Goal: Transaction & Acquisition: Purchase product/service

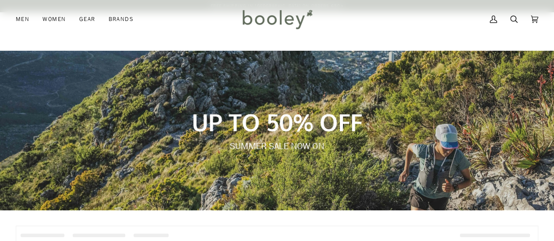
drag, startPoint x: 0, startPoint y: 0, endPoint x: 561, endPoint y: 113, distance: 571.8
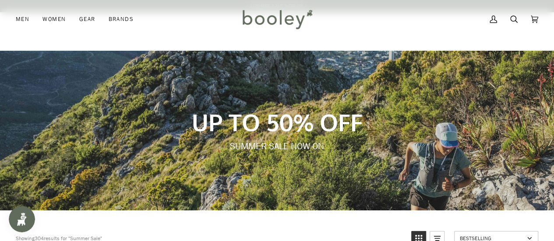
scroll to position [211, 0]
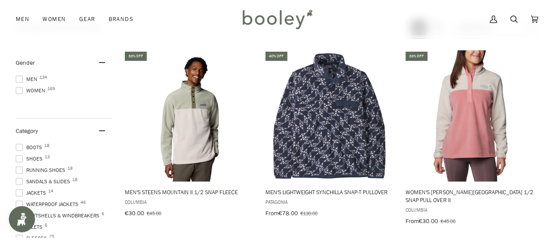
click at [20, 92] on span at bounding box center [19, 90] width 7 height 7
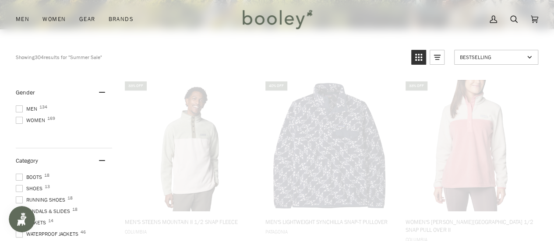
scroll to position [98, 0]
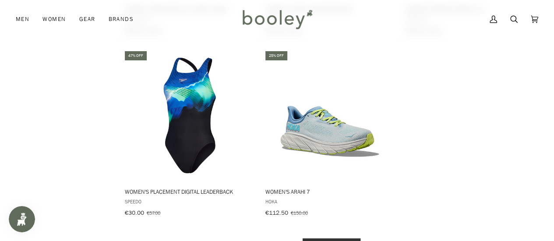
scroll to position [1336, 0]
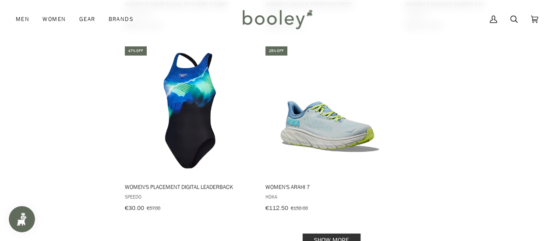
click at [329, 234] on link "Show more" at bounding box center [332, 241] width 58 height 14
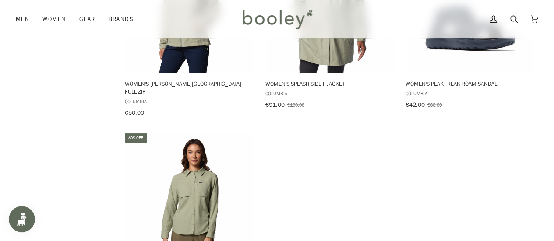
scroll to position [2628, 0]
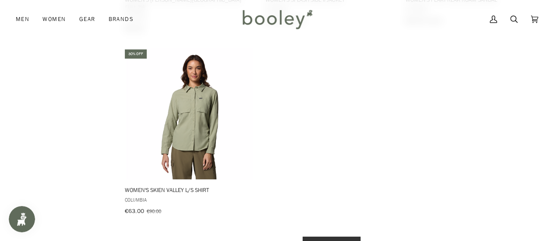
click at [338, 237] on link "Show more" at bounding box center [332, 244] width 58 height 14
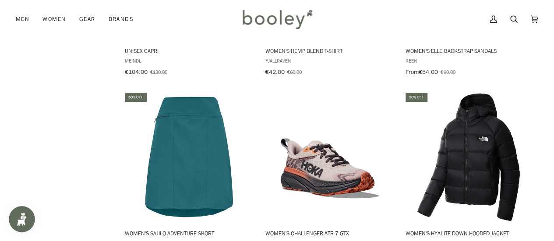
scroll to position [3708, 0]
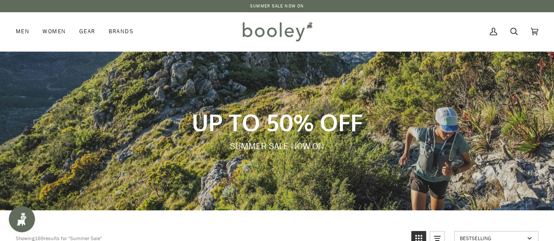
click at [270, 32] on img at bounding box center [277, 31] width 77 height 25
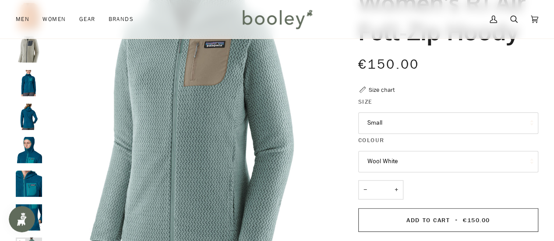
scroll to position [98, 0]
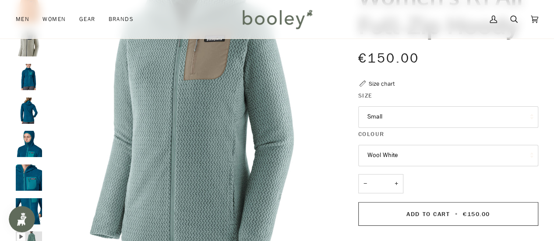
click at [401, 158] on button "Wool White" at bounding box center [448, 155] width 180 height 21
click at [24, 51] on img "Patagonia Women's R1 Air Full-Zip Hoody Wool White - Booley Galway" at bounding box center [29, 43] width 26 height 26
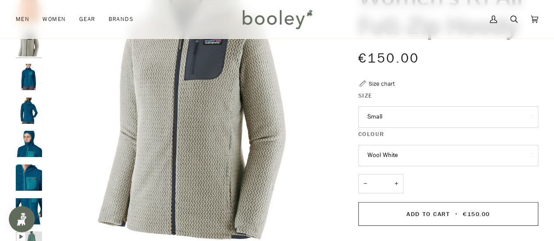
click at [402, 119] on button "Small" at bounding box center [448, 116] width 180 height 21
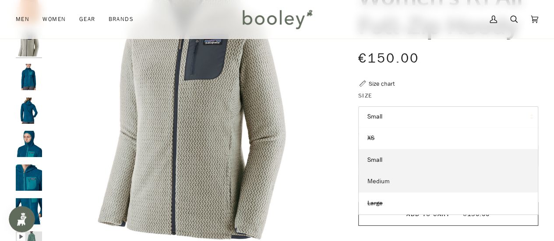
click at [389, 181] on link "Medium" at bounding box center [448, 182] width 179 height 22
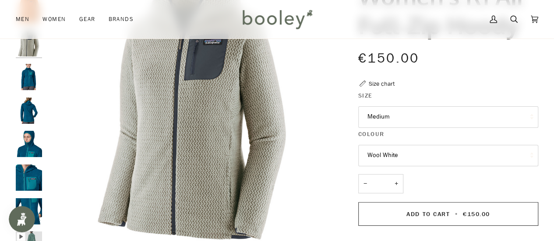
click at [387, 149] on button "Wool White" at bounding box center [448, 155] width 180 height 21
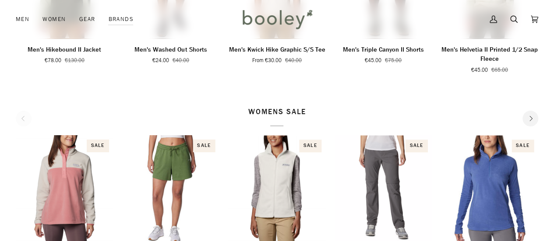
drag, startPoint x: 561, startPoint y: 52, endPoint x: 561, endPoint y: 78, distance: 26.3
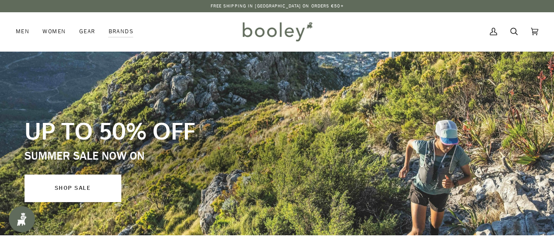
click at [95, 191] on link "SHOP SALE" at bounding box center [73, 188] width 96 height 27
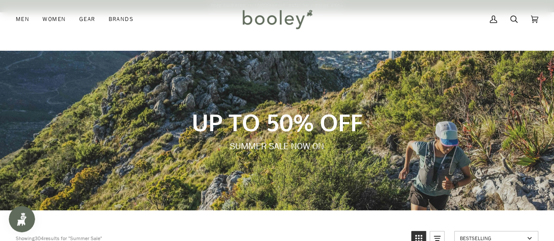
scroll to position [211, 0]
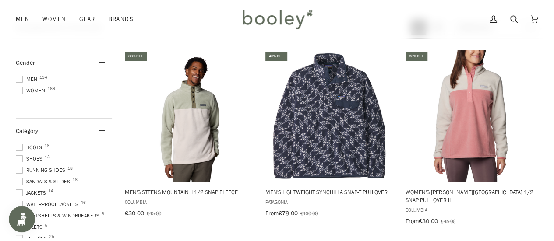
click at [18, 81] on span at bounding box center [19, 79] width 7 height 7
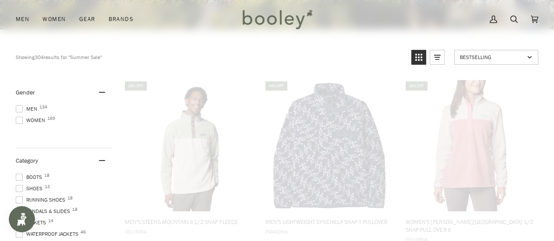
scroll to position [98, 0]
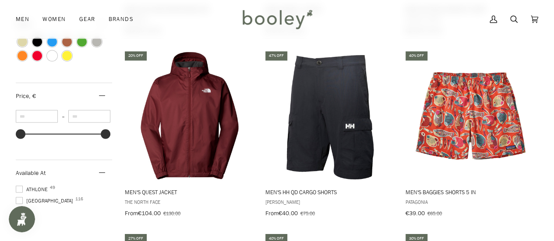
scroll to position [774, 0]
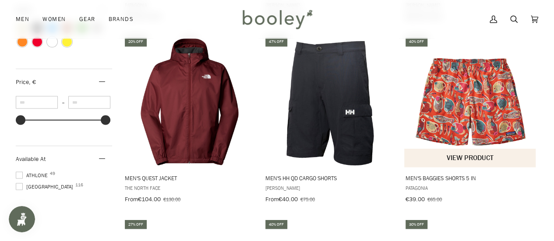
drag, startPoint x: 451, startPoint y: 155, endPoint x: 456, endPoint y: 163, distance: 8.9
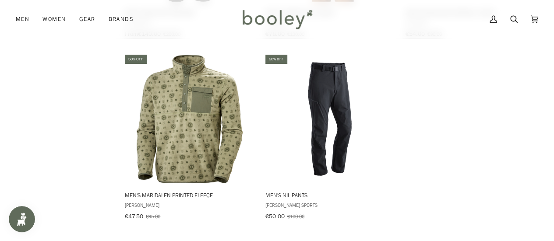
scroll to position [1307, 0]
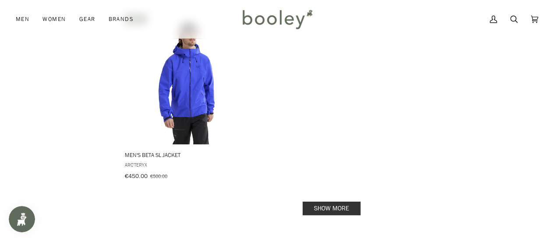
scroll to position [2655, 0]
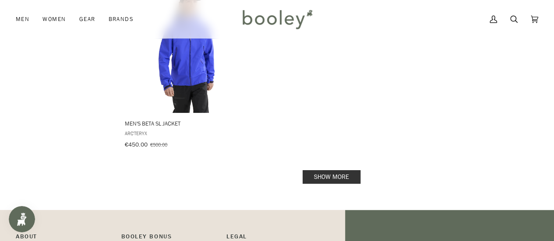
click at [344, 170] on link "Show more" at bounding box center [332, 177] width 58 height 14
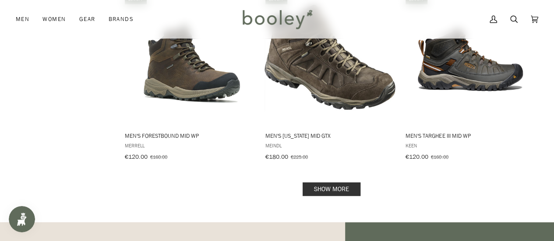
scroll to position [3750, 0]
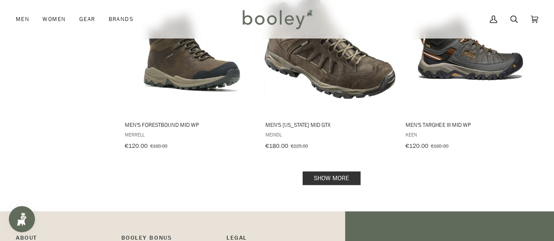
click at [338, 172] on link "Show more" at bounding box center [332, 179] width 58 height 14
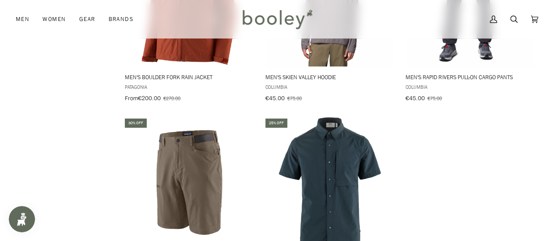
scroll to position [5106, 0]
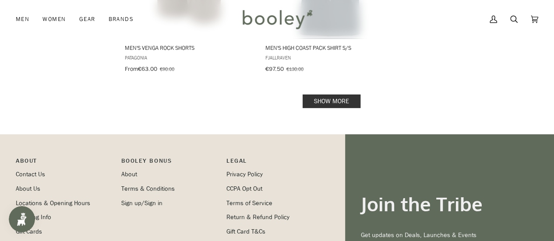
click at [336, 95] on link "Show more" at bounding box center [332, 102] width 58 height 14
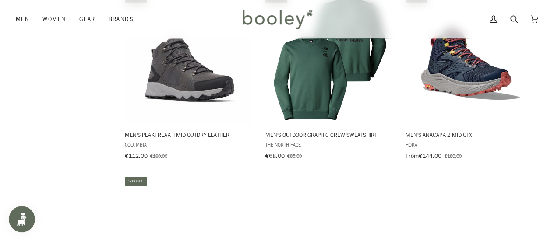
scroll to position [6250, 0]
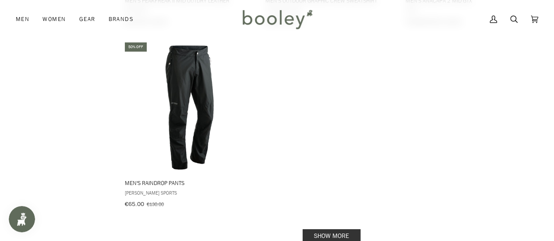
click at [346, 230] on link "Show more" at bounding box center [332, 237] width 58 height 14
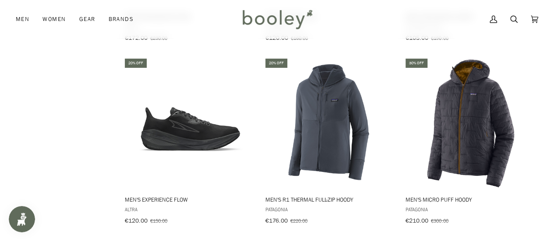
scroll to position [7350, 0]
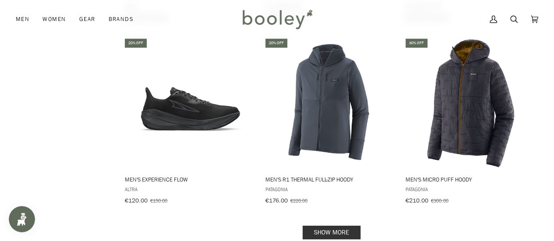
click at [336, 226] on link "Show more" at bounding box center [332, 233] width 58 height 14
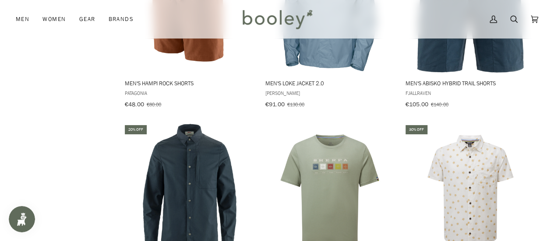
scroll to position [8205, 0]
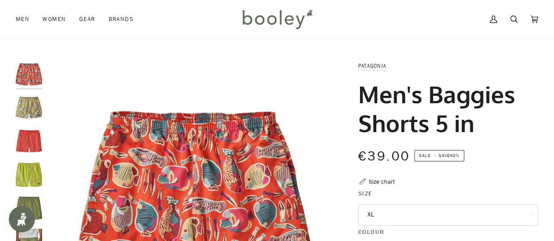
scroll to position [70, 0]
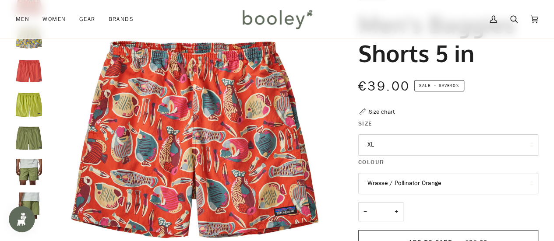
click at [27, 41] on img "Patagonia Men's Baggies Shorts 5 in Flourish / Abundant Blue - Booley Galway" at bounding box center [29, 38] width 26 height 26
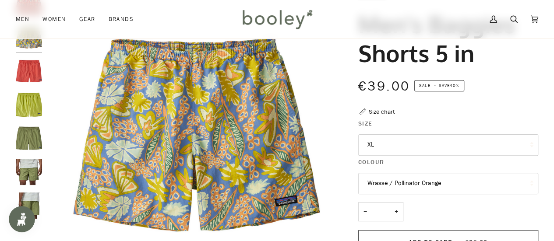
click at [410, 185] on button "Wrasse / Pollinator Orange" at bounding box center [448, 183] width 180 height 21
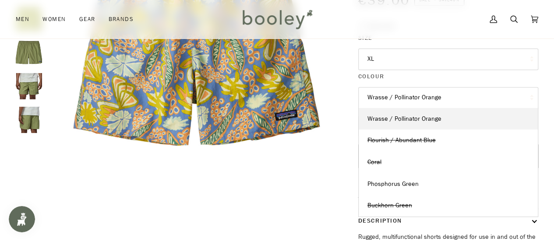
scroll to position [151, 0]
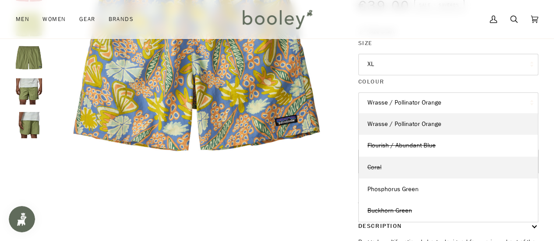
click at [400, 167] on link "Coral" at bounding box center [448, 168] width 179 height 22
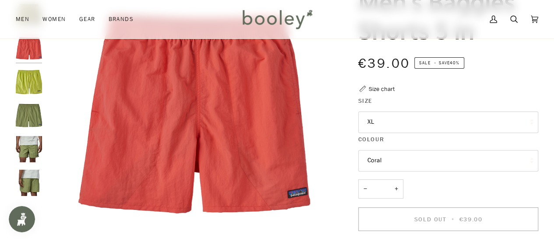
scroll to position [22, 0]
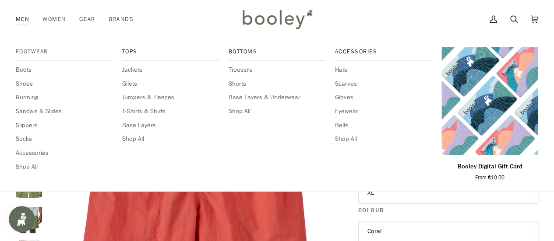
click at [27, 52] on span "Footwear" at bounding box center [64, 51] width 97 height 9
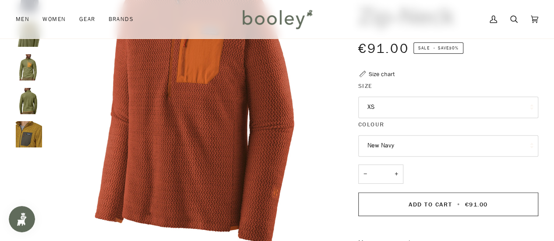
scroll to position [111, 0]
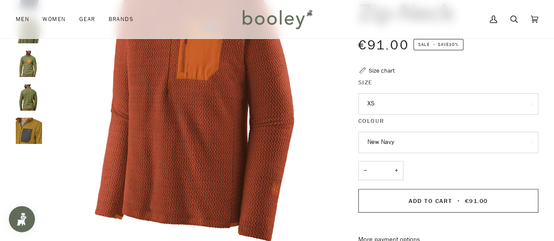
click at [393, 100] on button "XS" at bounding box center [448, 103] width 180 height 21
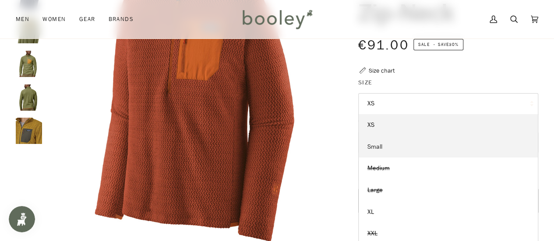
click at [388, 141] on link "Small" at bounding box center [448, 147] width 179 height 22
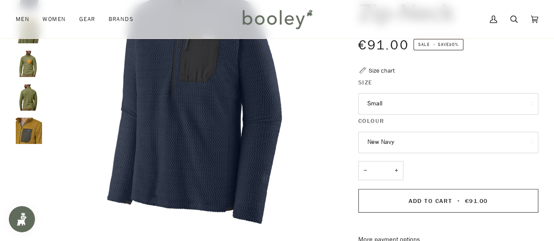
click at [388, 141] on button "New Navy" at bounding box center [448, 142] width 180 height 21
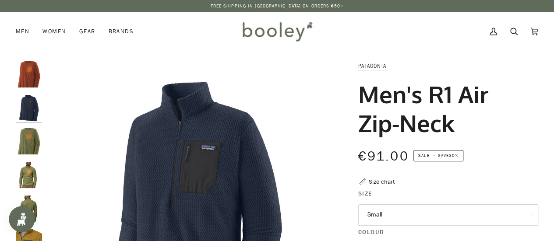
click at [39, 236] on img "Patagonia Men's R1 Air Zip-Neck - Booley Galway" at bounding box center [29, 242] width 26 height 26
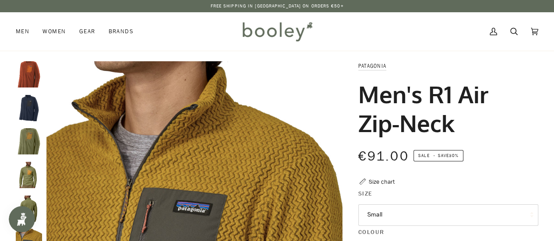
click at [35, 196] on img "Patagonia Men's R1 Air Zip-Neck - Booley Galway" at bounding box center [29, 209] width 26 height 26
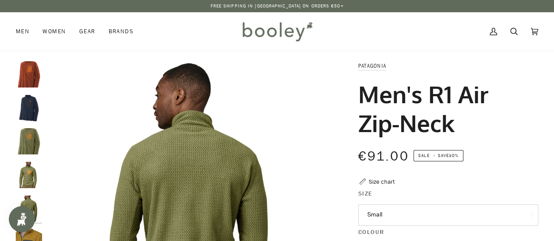
click at [30, 176] on img "Patagonia Men's R1 Air Zip-Neck - Booley Galway" at bounding box center [29, 175] width 26 height 26
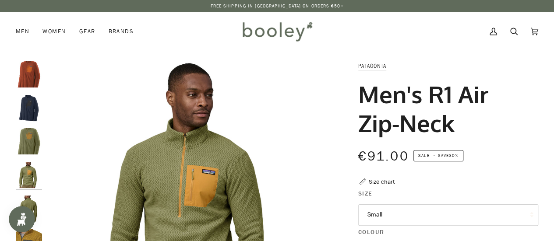
click at [27, 135] on img "Patagonia Men's R1 Air Zip-Neck Buckhorn Green - Booley Galway" at bounding box center [29, 141] width 26 height 26
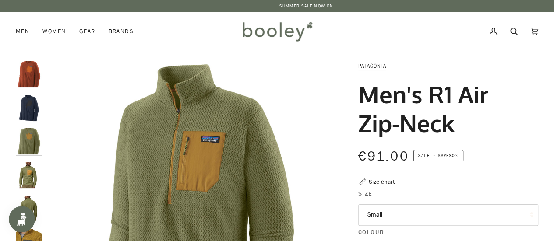
click at [30, 88] on div at bounding box center [31, 162] width 31 height 202
